Goal: Information Seeking & Learning: Learn about a topic

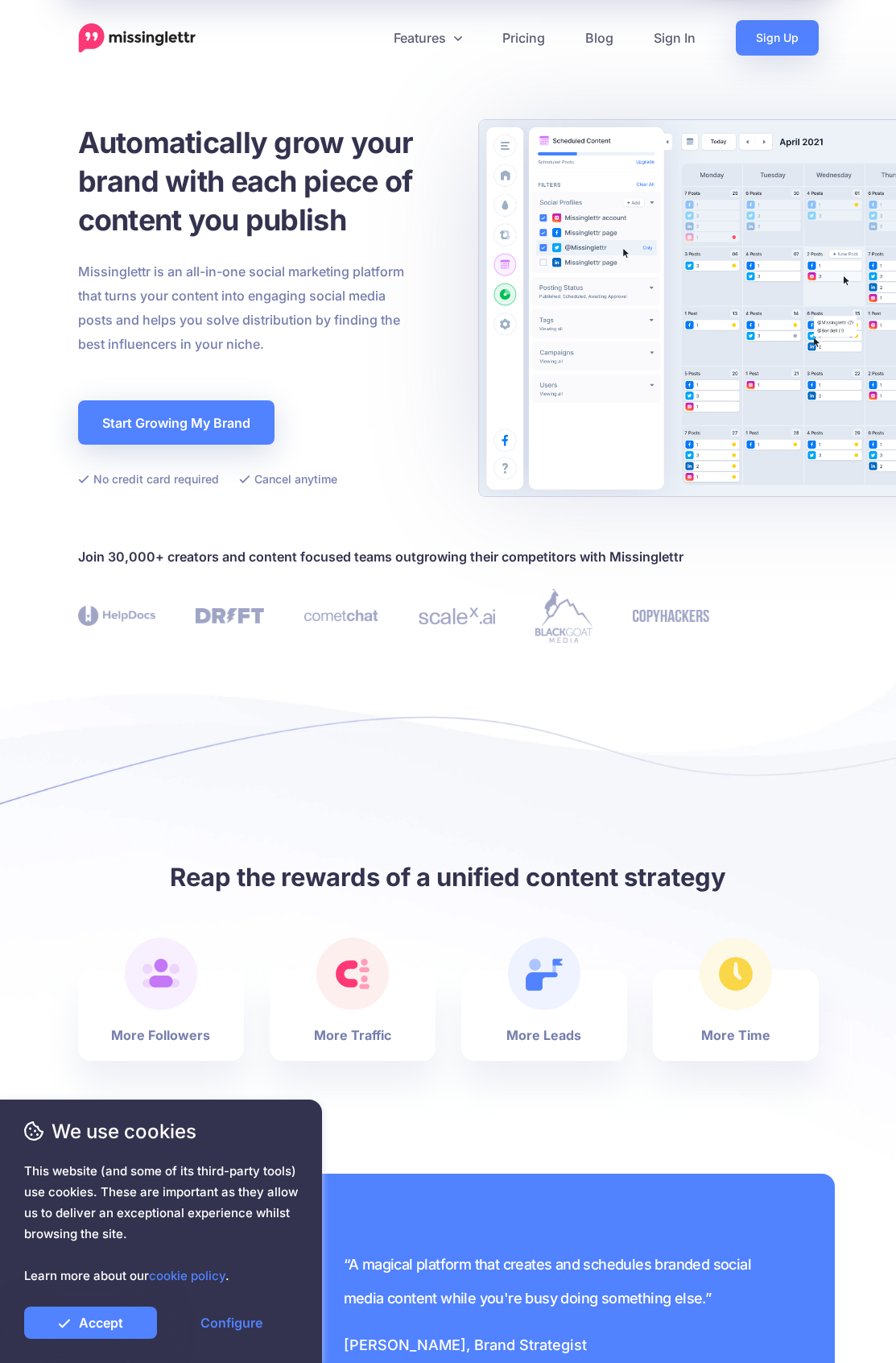
click at [428, 38] on span "Features" at bounding box center [420, 38] width 52 height 19
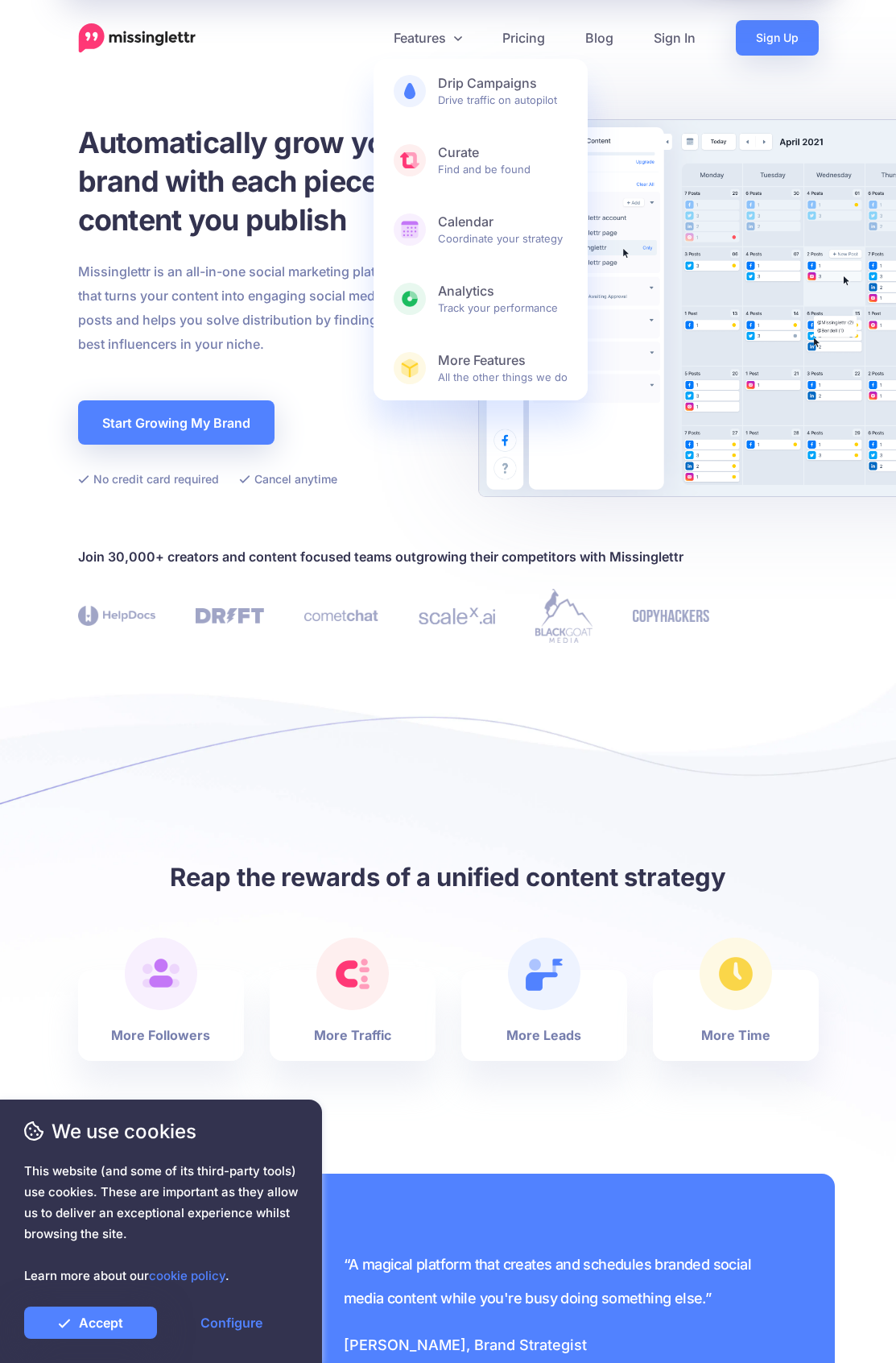
click at [480, 91] on b "Drip Campaigns" at bounding box center [502, 84] width 129 height 17
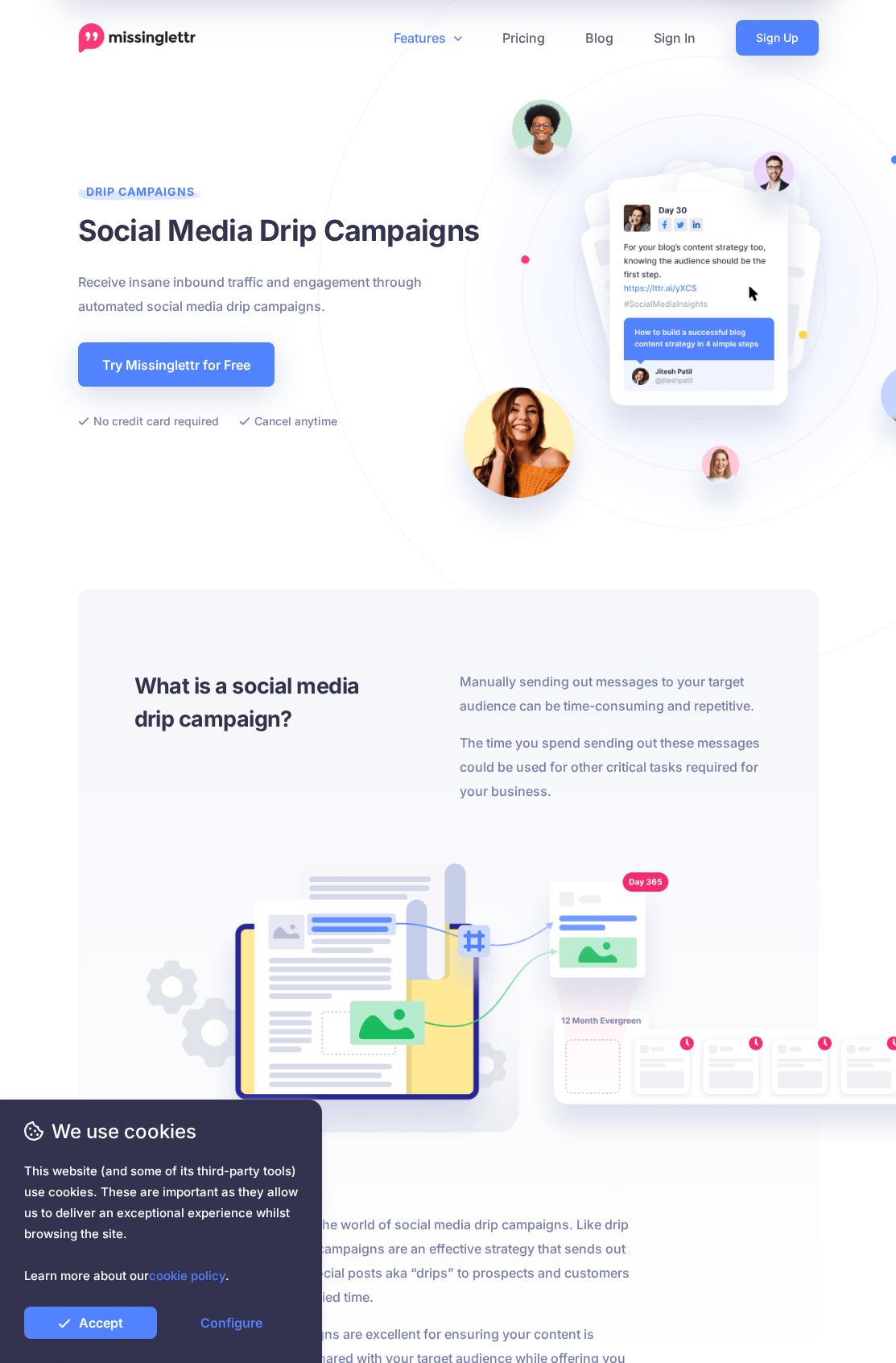
click at [428, 38] on span "Features" at bounding box center [420, 38] width 52 height 19
